Goal: Task Accomplishment & Management: Manage account settings

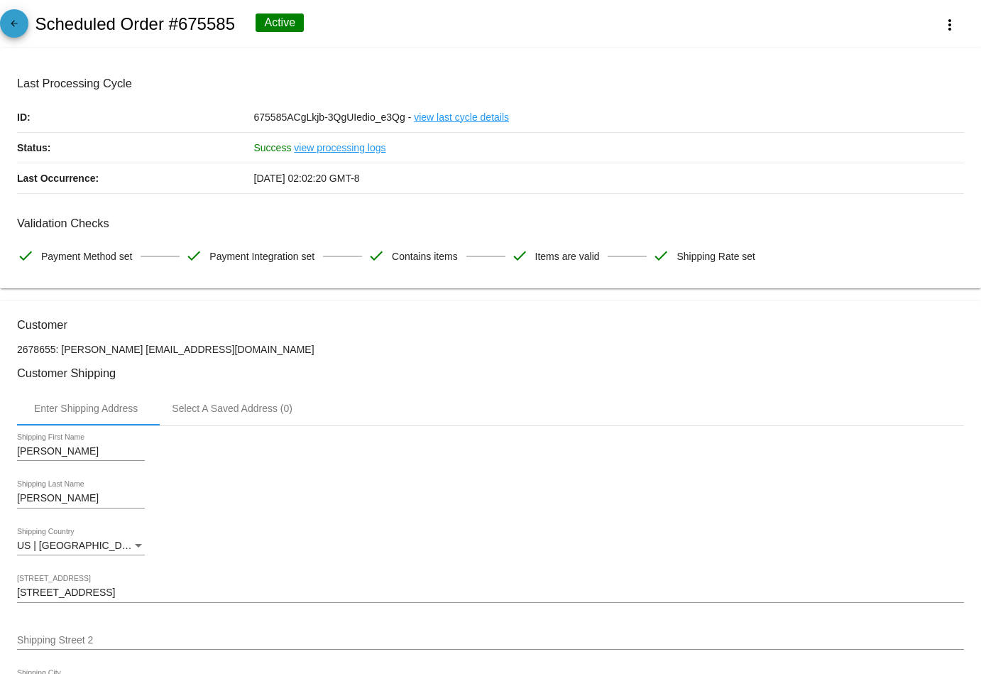
click at [20, 28] on mat-icon "arrow_back" at bounding box center [14, 26] width 17 height 17
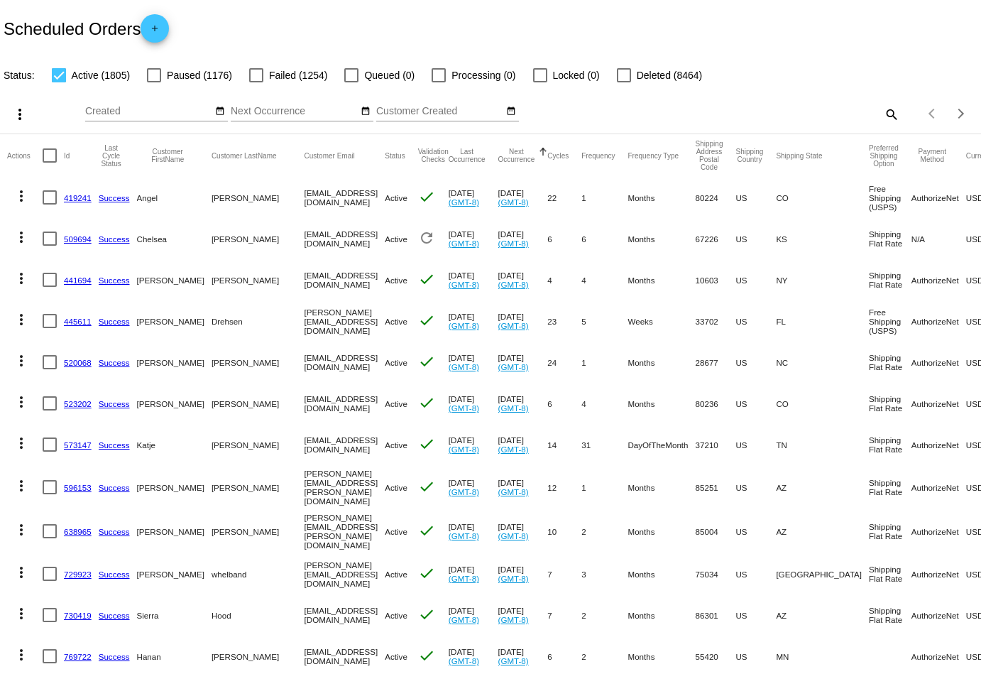
click at [888, 118] on mat-icon "search" at bounding box center [891, 114] width 17 height 22
click at [866, 113] on input "Search" at bounding box center [777, 111] width 244 height 11
paste input "[EMAIL_ADDRESS][DOMAIN_NAME]"
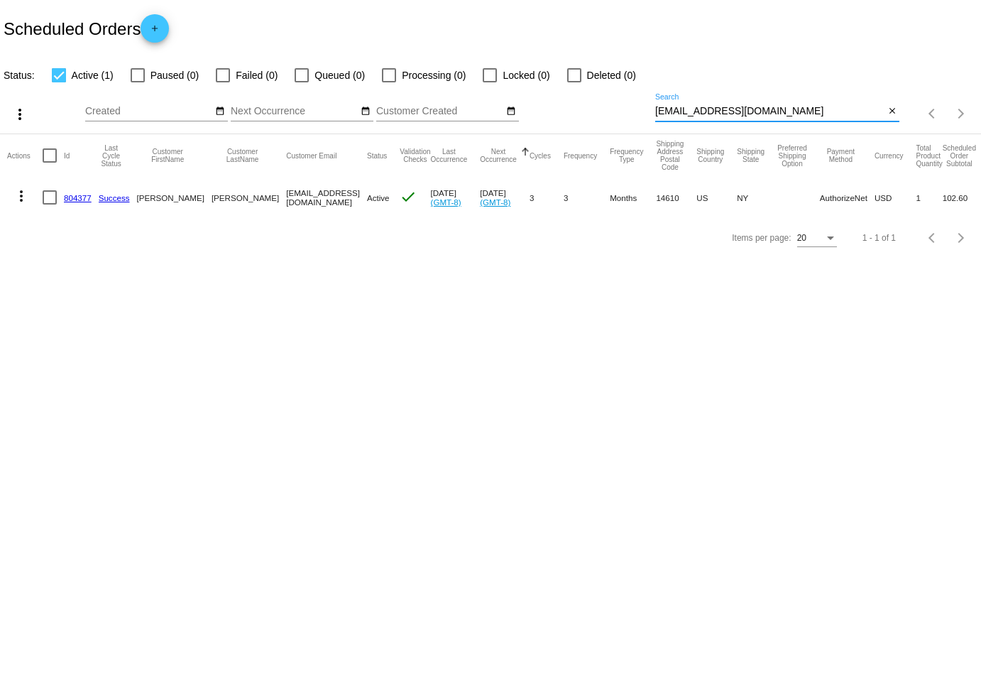
type input "[EMAIL_ADDRESS][DOMAIN_NAME]"
click at [14, 195] on mat-icon "more_vert" at bounding box center [21, 195] width 17 height 17
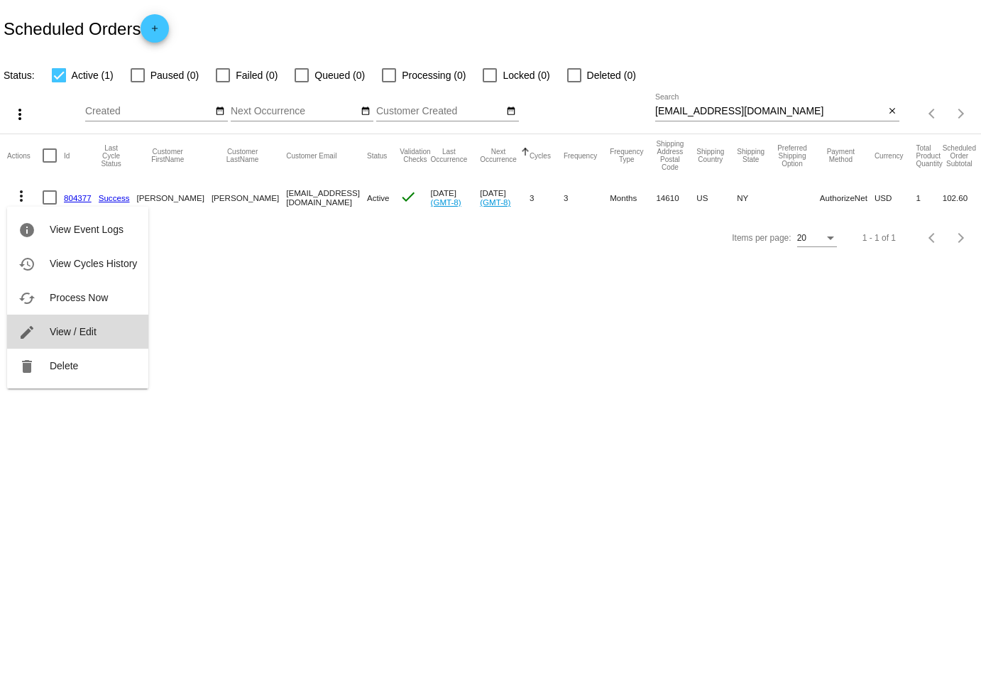
click at [69, 334] on span "View / Edit" at bounding box center [73, 331] width 47 height 11
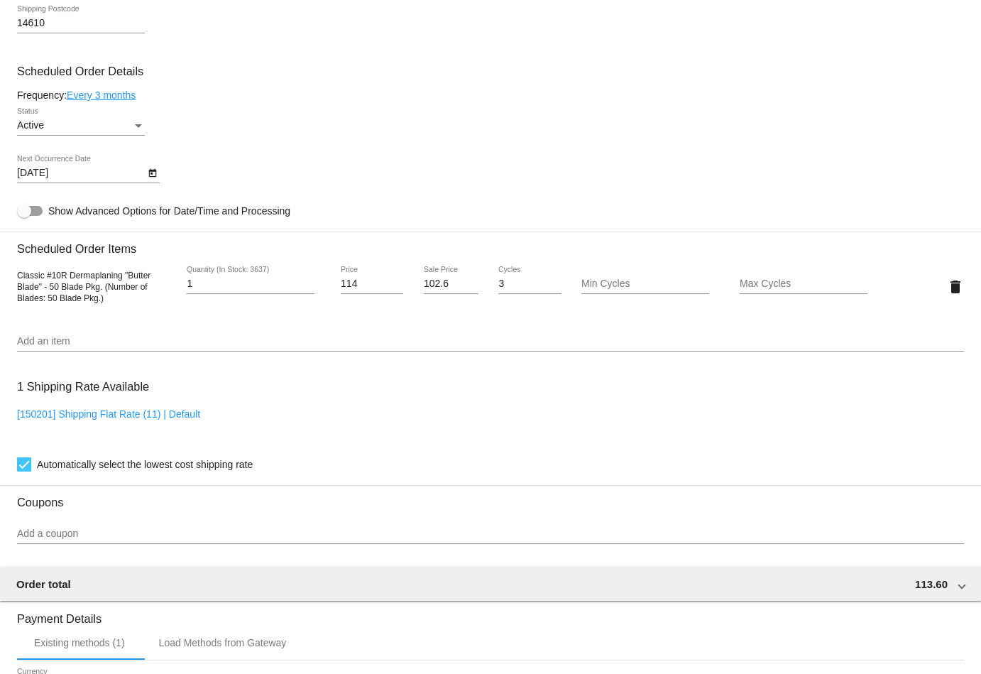
scroll to position [762, 0]
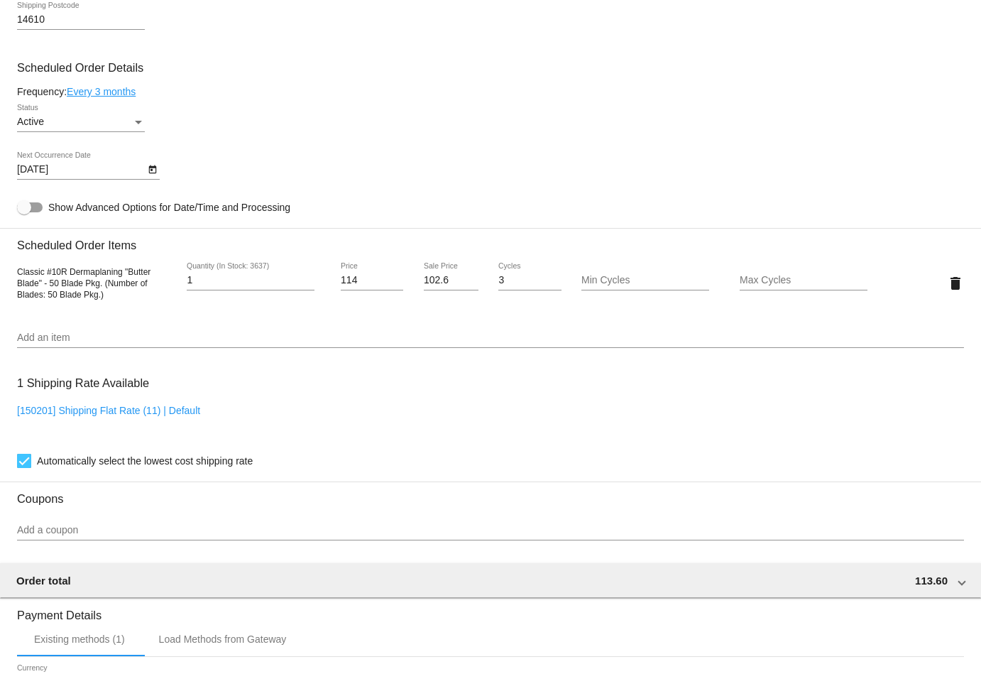
click at [153, 164] on icon "Open calendar" at bounding box center [153, 169] width 10 height 17
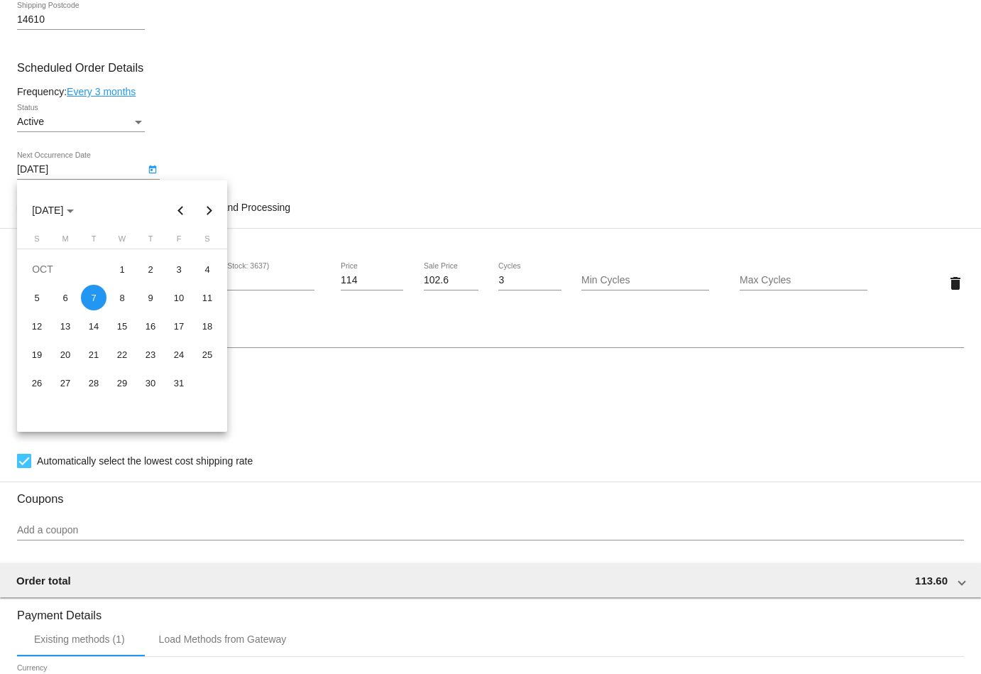
click at [212, 208] on button "Next month" at bounding box center [209, 210] width 28 height 28
click at [115, 294] on div "7" at bounding box center [122, 298] width 26 height 26
type input "[DATE]"
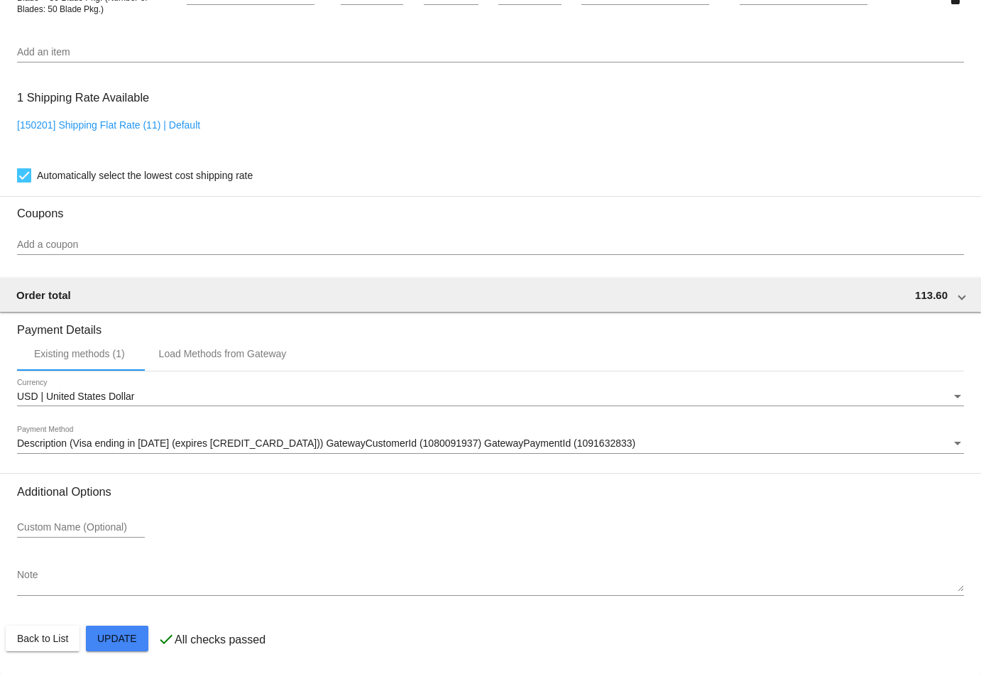
scroll to position [1049, 0]
